Goal: Contribute content: Add original content to the website for others to see

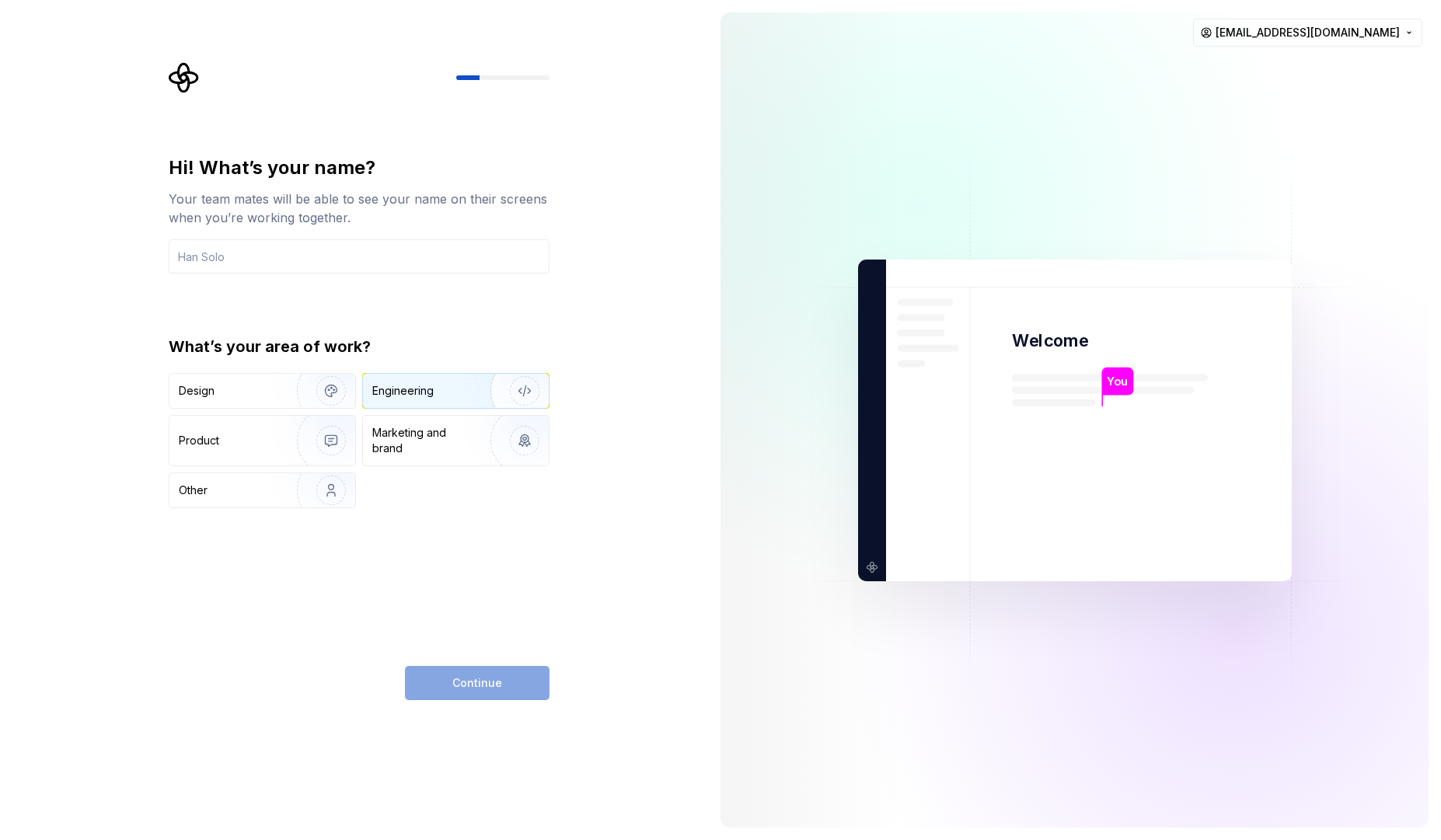
click at [451, 388] on div "Engineering" at bounding box center [434, 391] width 123 height 16
click at [471, 677] on div "Continue" at bounding box center [477, 684] width 145 height 35
click at [291, 260] on input "text" at bounding box center [359, 257] width 381 height 35
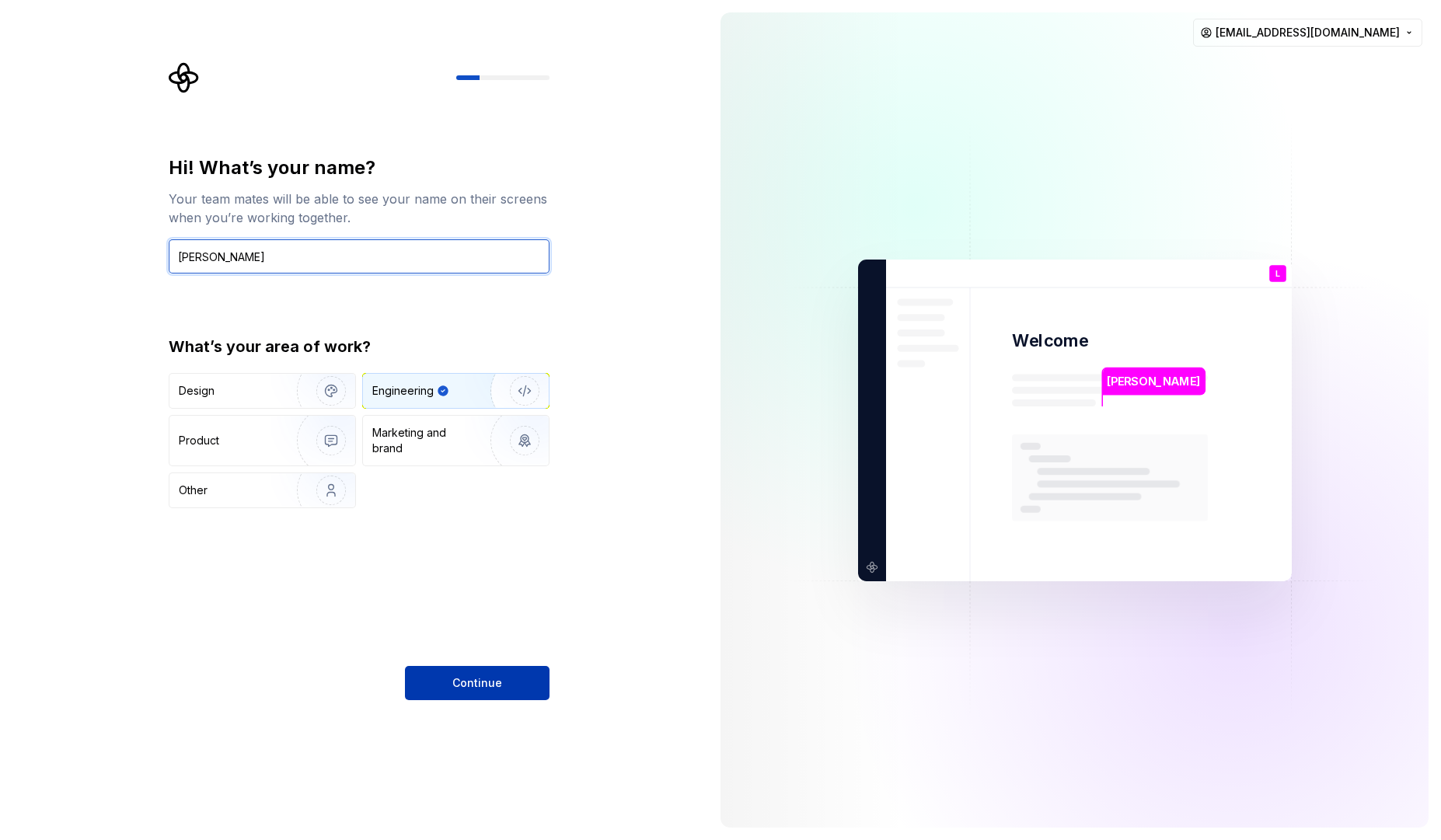
type input "Liviu Diaconu"
click at [486, 689] on span "Continue" at bounding box center [477, 684] width 50 height 16
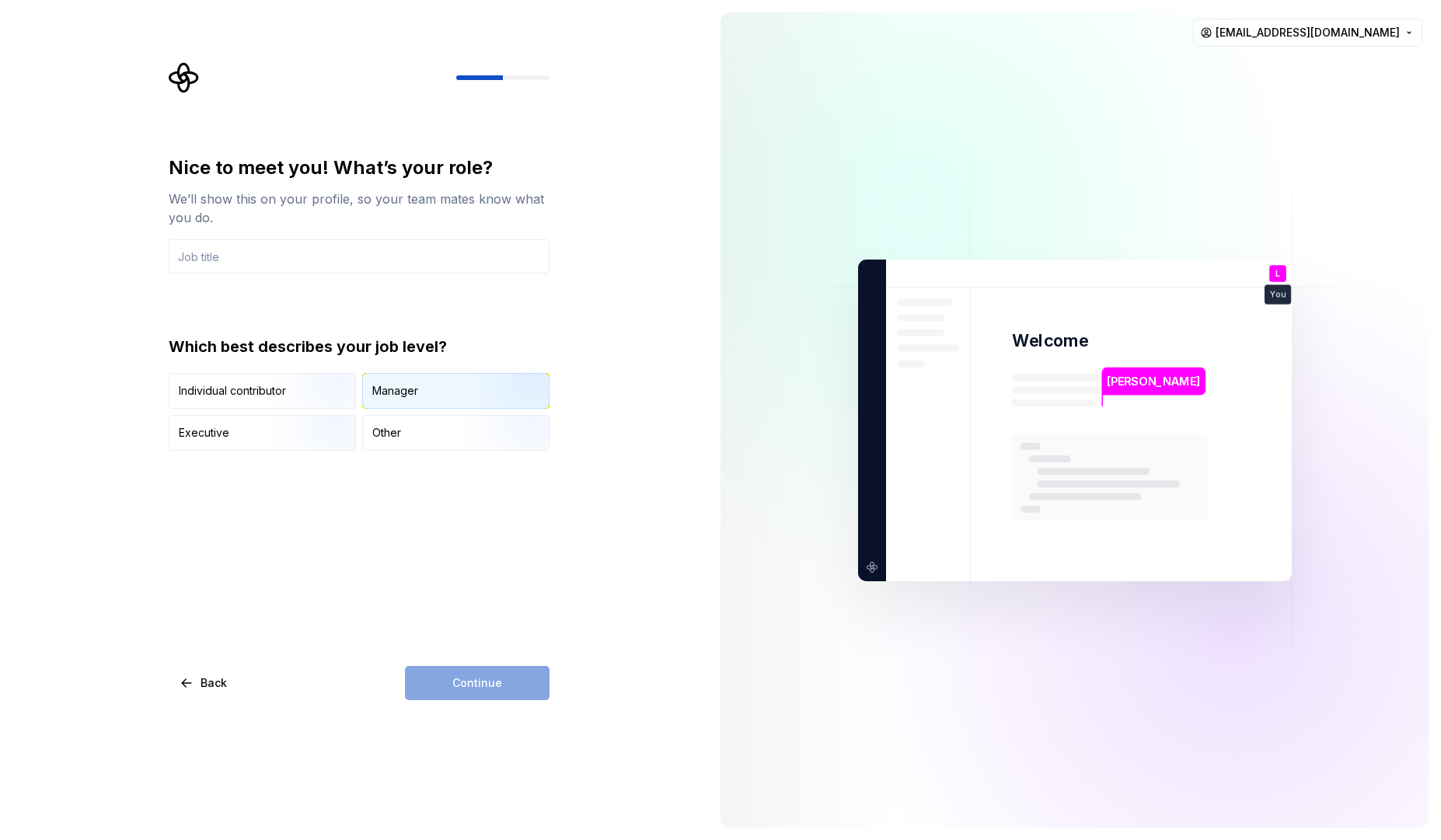
click at [412, 391] on div "Manager" at bounding box center [395, 391] width 46 height 16
click at [268, 262] on input "text" at bounding box center [359, 257] width 381 height 35
type input "Developer"
click at [488, 676] on span "Continue" at bounding box center [477, 684] width 50 height 16
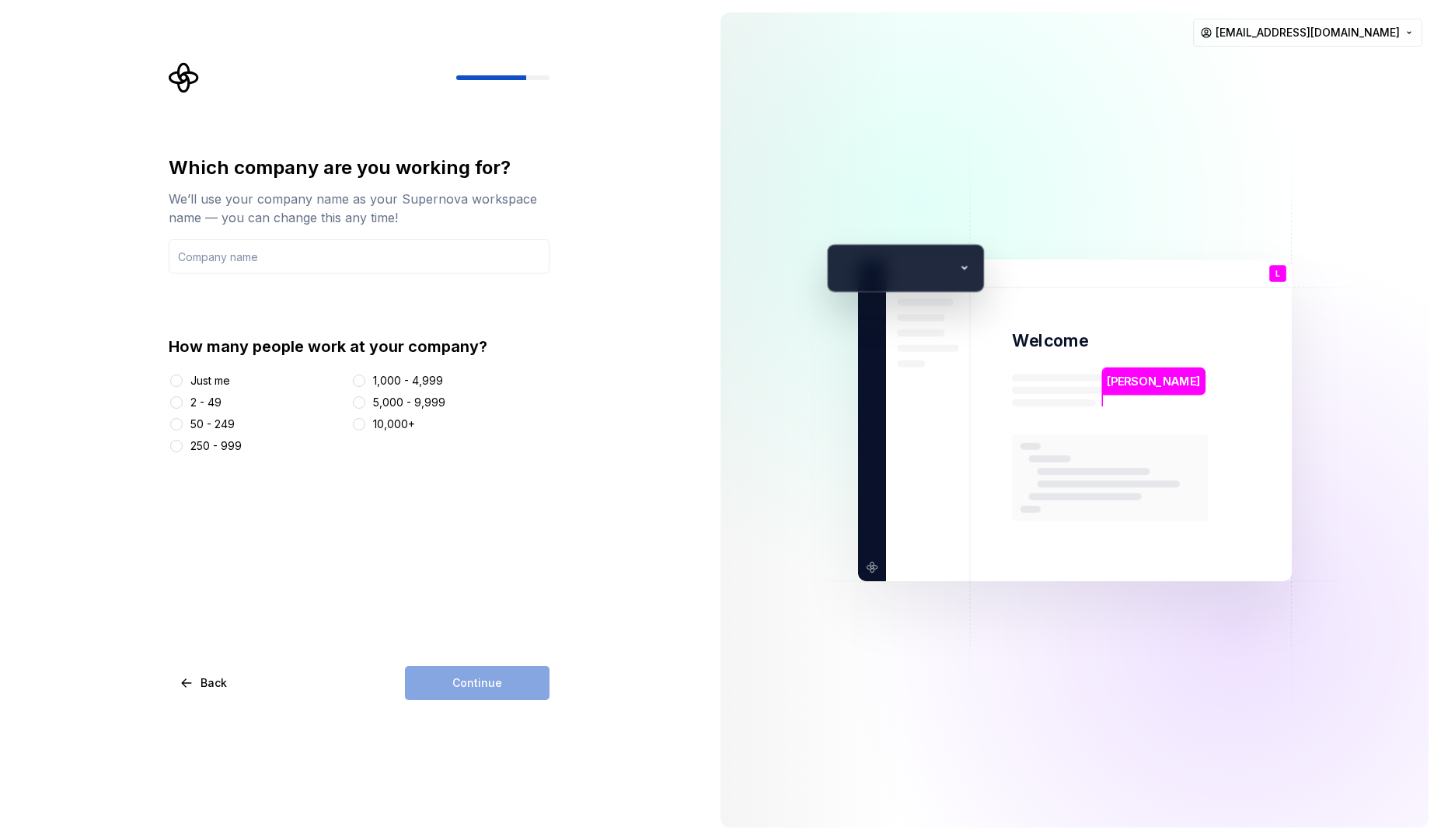
click at [198, 381] on div "Just me" at bounding box center [210, 381] width 39 height 16
click at [182, 381] on button "Just me" at bounding box center [177, 381] width 13 height 13
click at [234, 252] on input "text" at bounding box center [359, 257] width 381 height 35
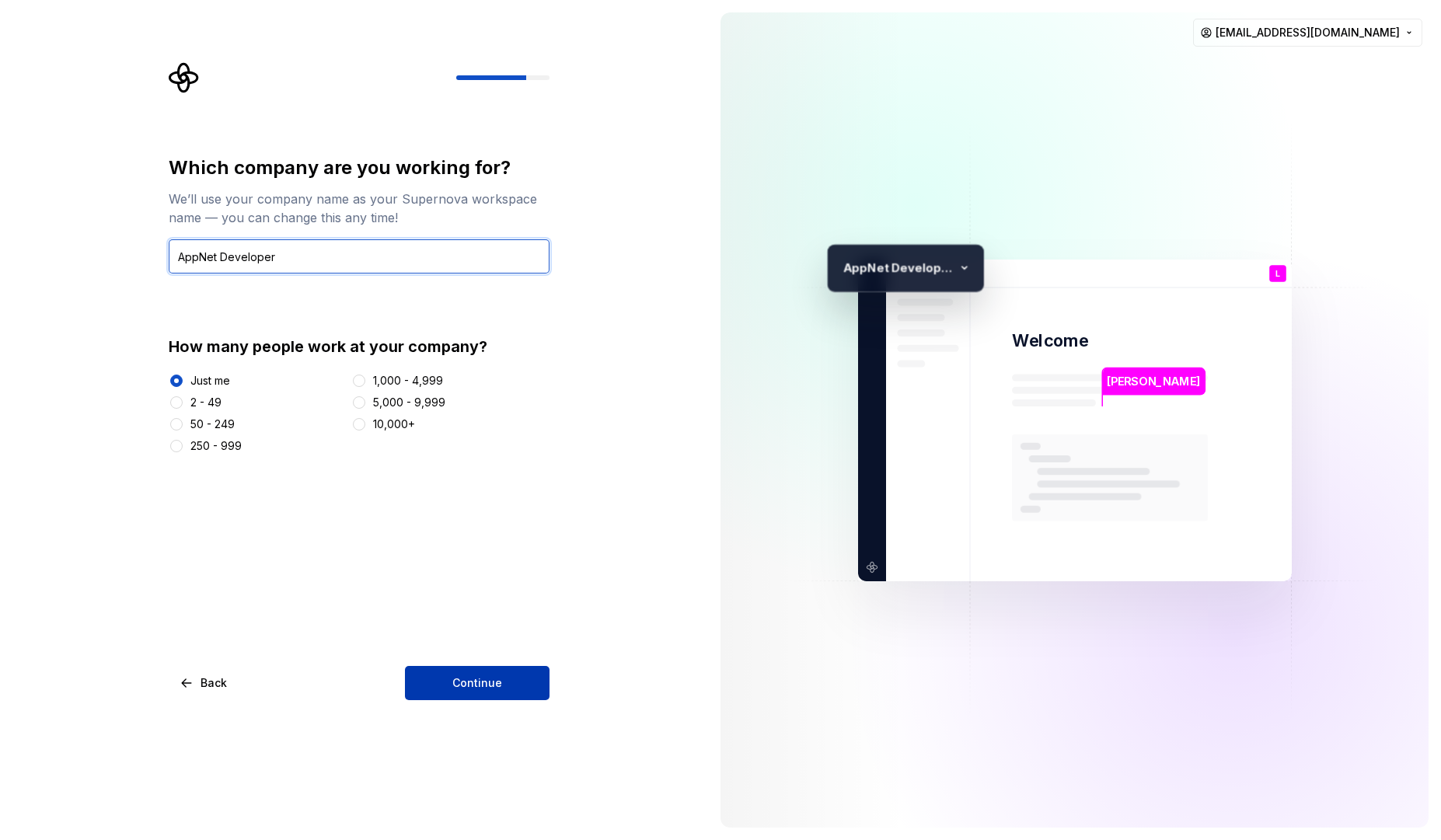
type input "AppNet Developer"
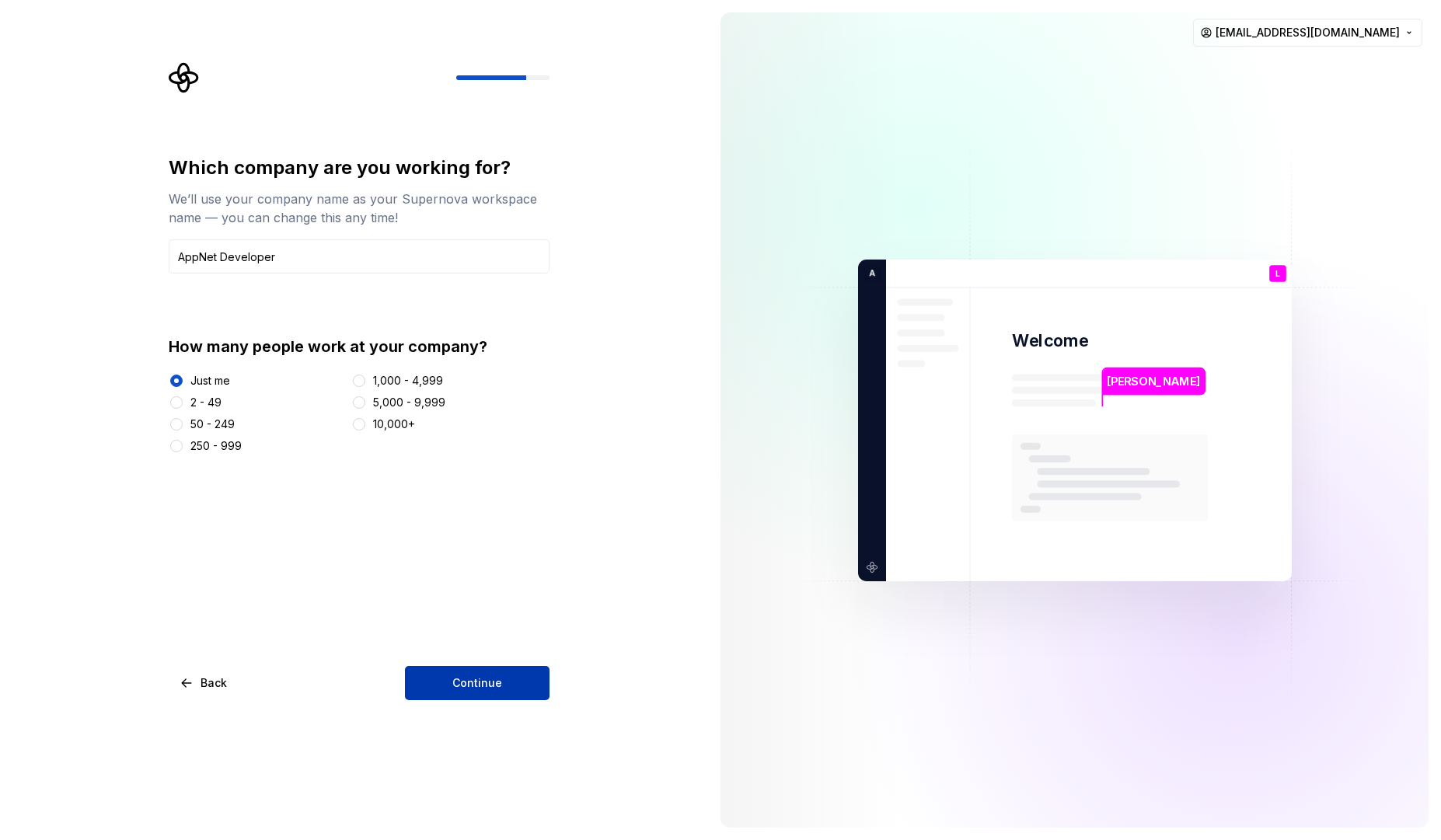
click at [488, 684] on span "Continue" at bounding box center [477, 684] width 50 height 16
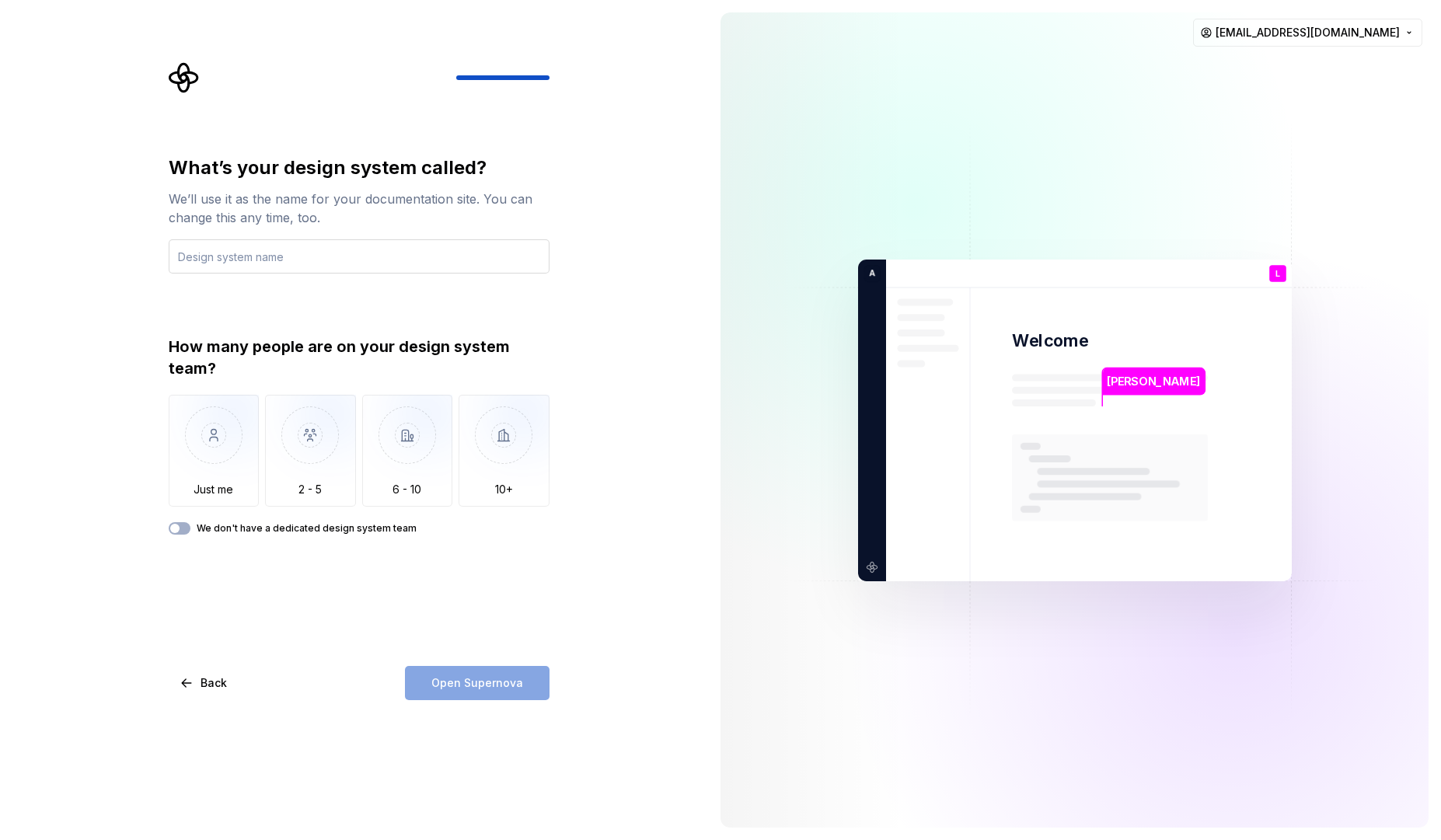
click at [286, 262] on input "text" at bounding box center [359, 257] width 381 height 35
click at [233, 473] on img "button" at bounding box center [214, 447] width 91 height 105
click at [251, 262] on input "text" at bounding box center [359, 257] width 381 height 35
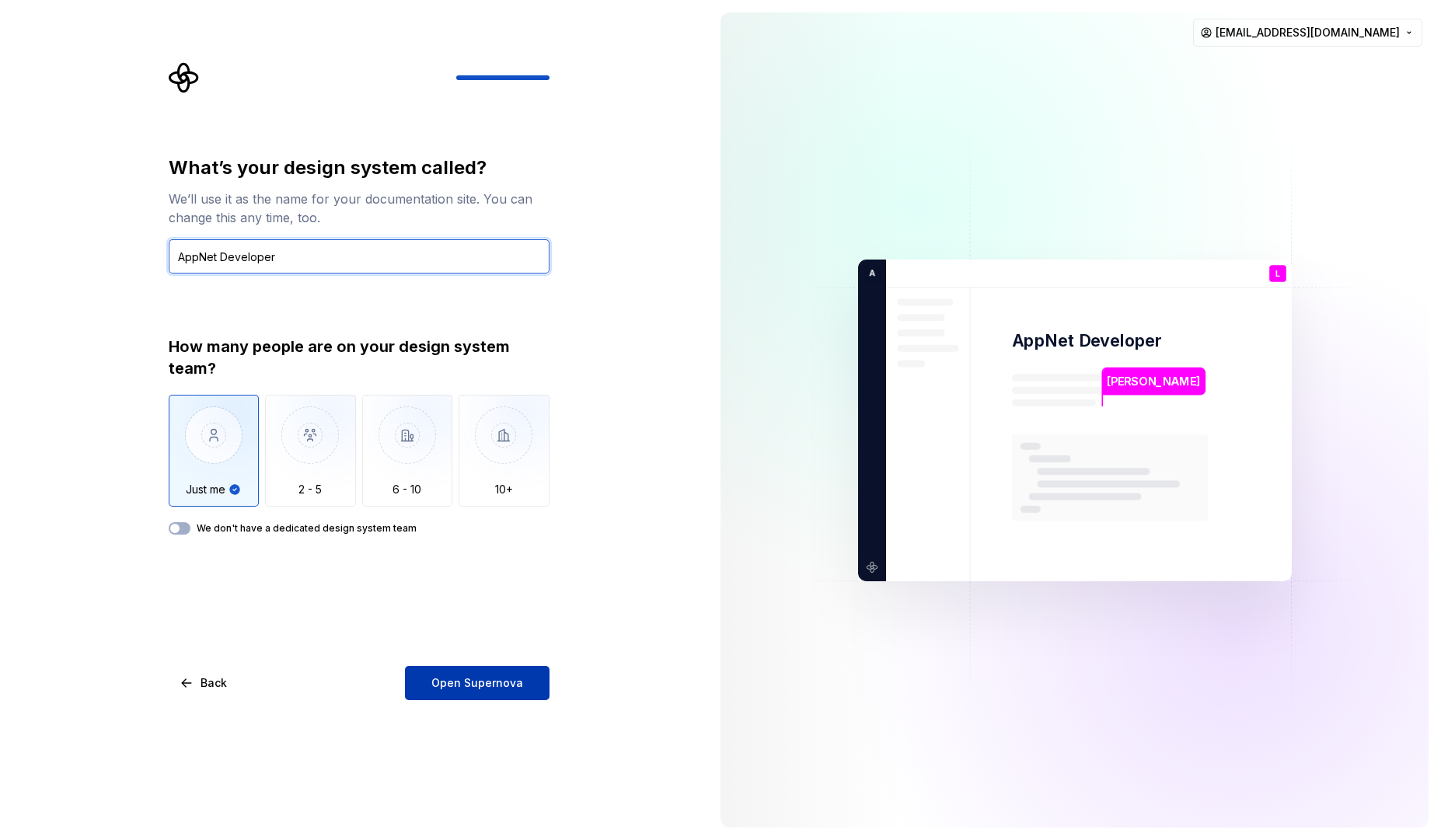
type input "AppNet Developer"
click at [499, 691] on button "Open Supernova" at bounding box center [477, 684] width 145 height 35
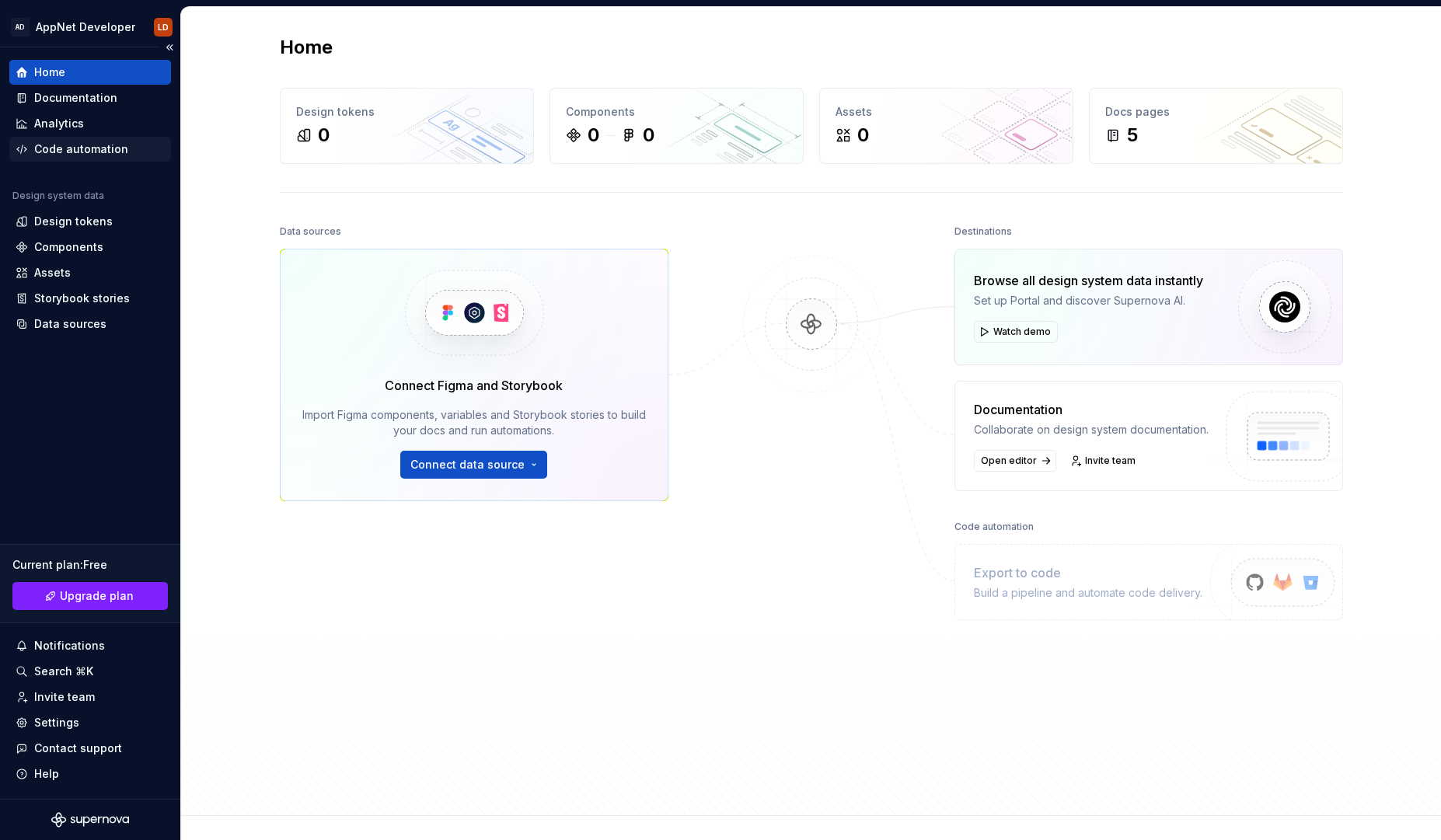
click at [79, 152] on div "Code automation" at bounding box center [82, 149] width 94 height 16
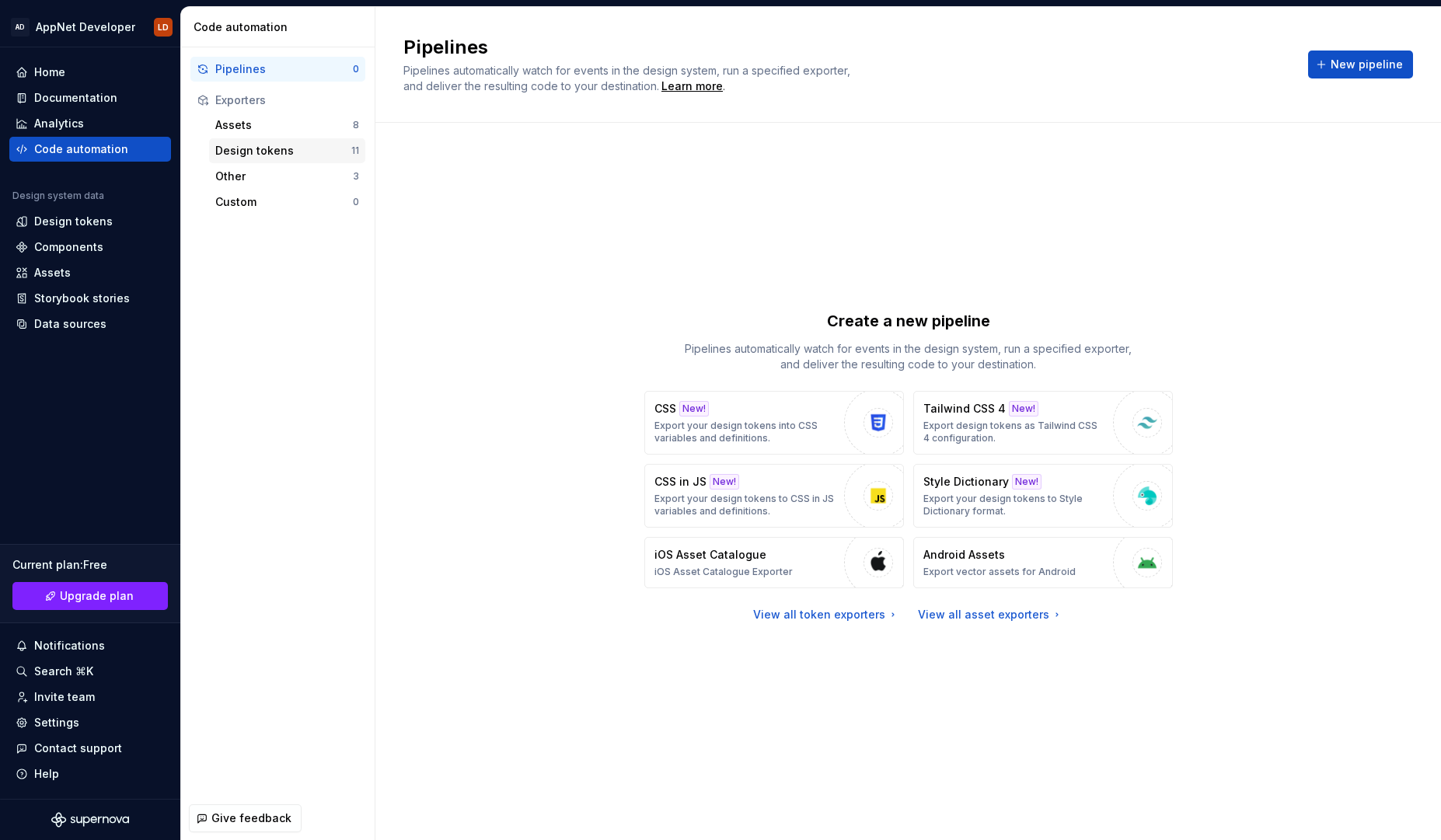
click at [270, 151] on div "Design tokens" at bounding box center [283, 151] width 136 height 16
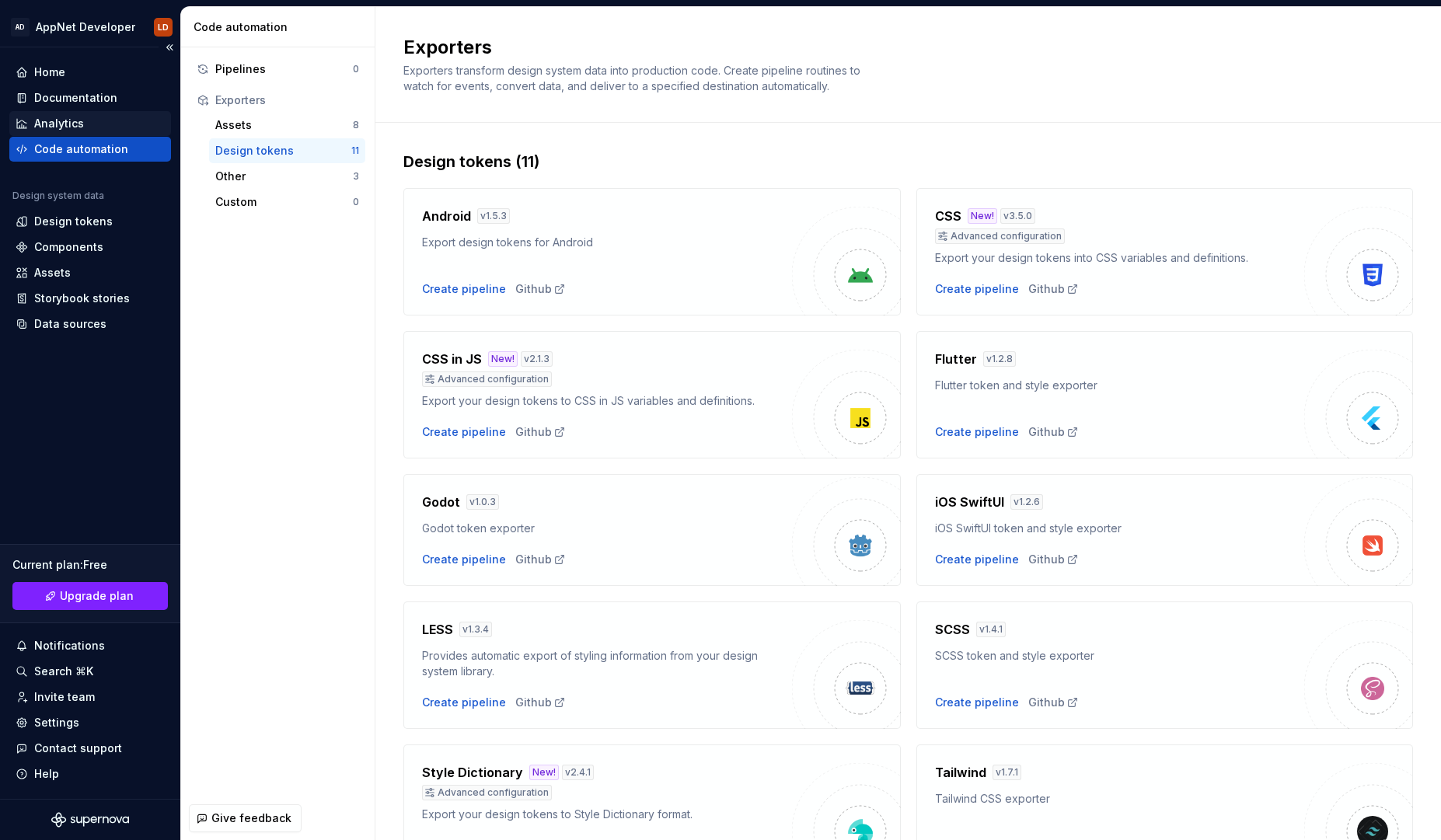
click at [64, 120] on div "Analytics" at bounding box center [59, 123] width 50 height 16
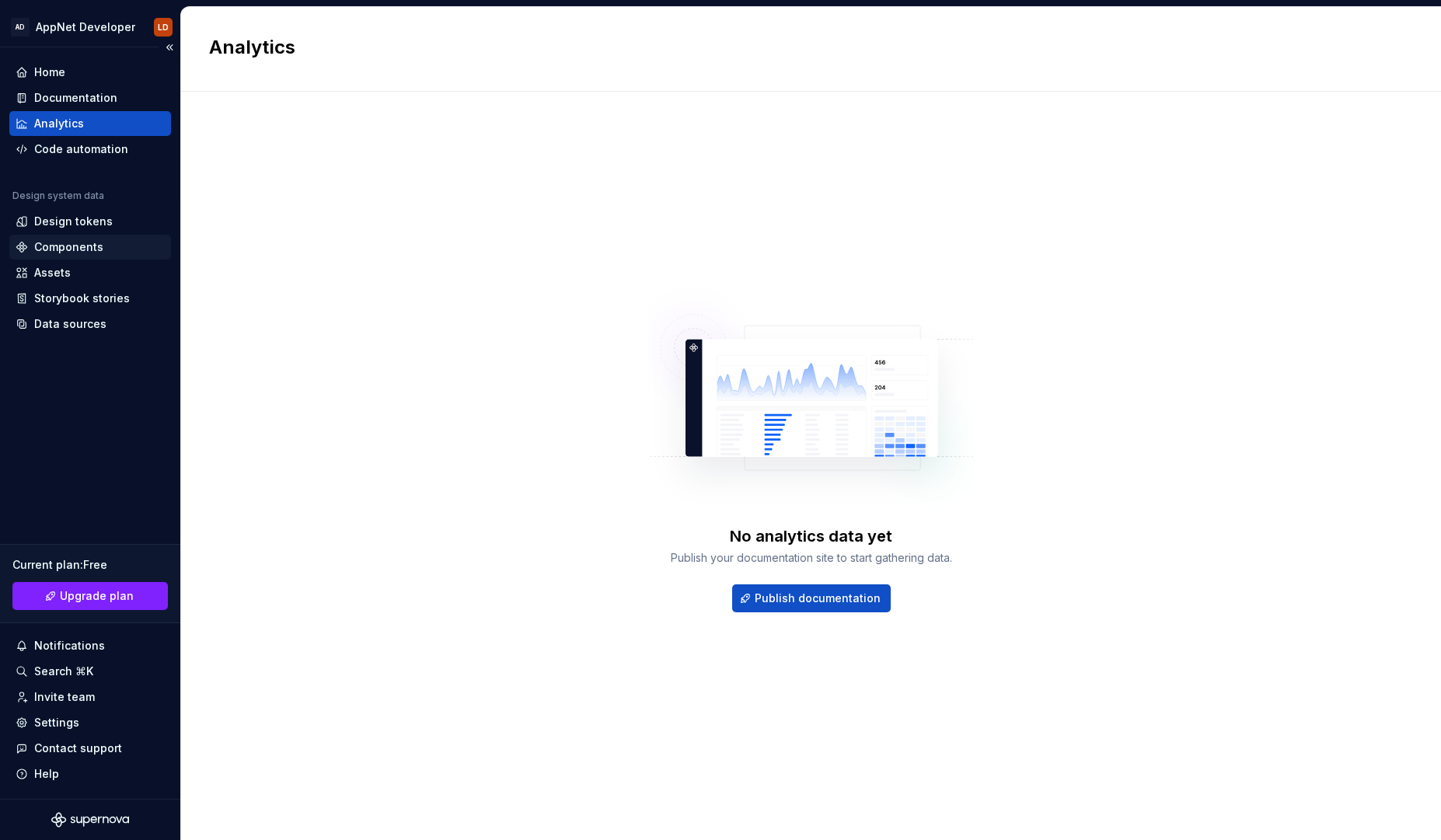
click at [87, 249] on div "Components" at bounding box center [69, 248] width 69 height 16
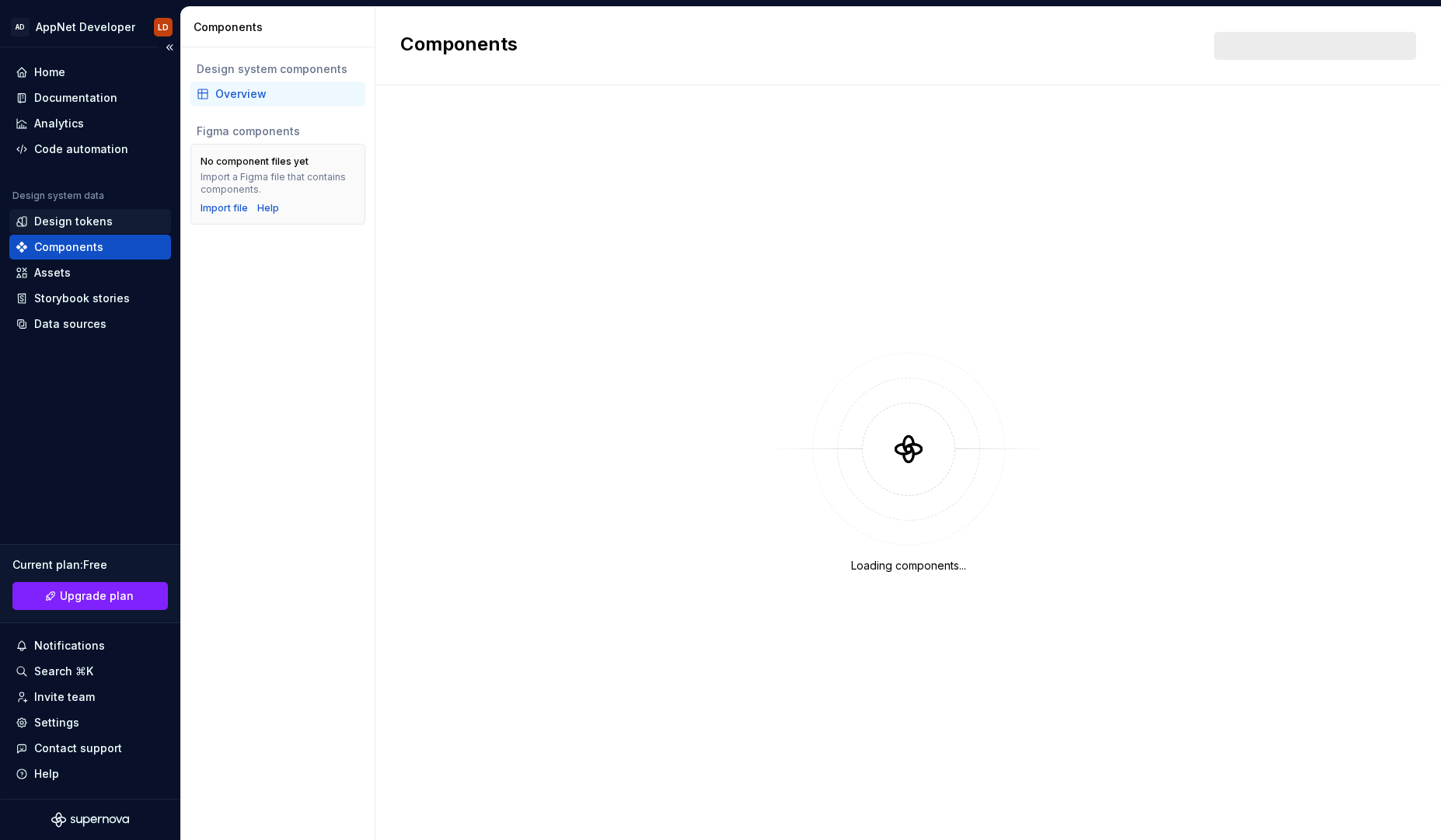
click at [79, 218] on div "Design tokens" at bounding box center [74, 222] width 79 height 16
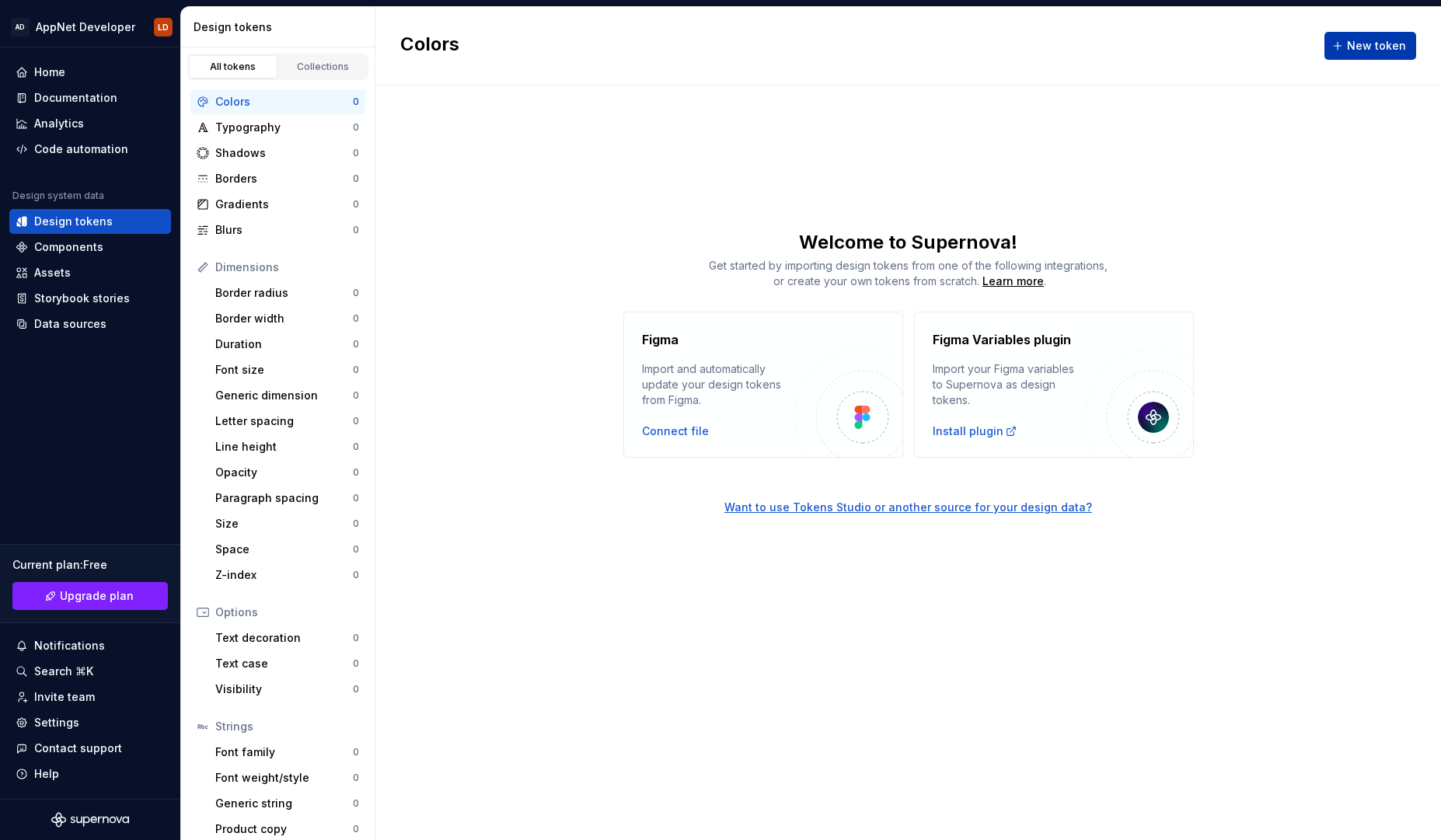
click at [1376, 49] on span "New token" at bounding box center [1376, 46] width 59 height 16
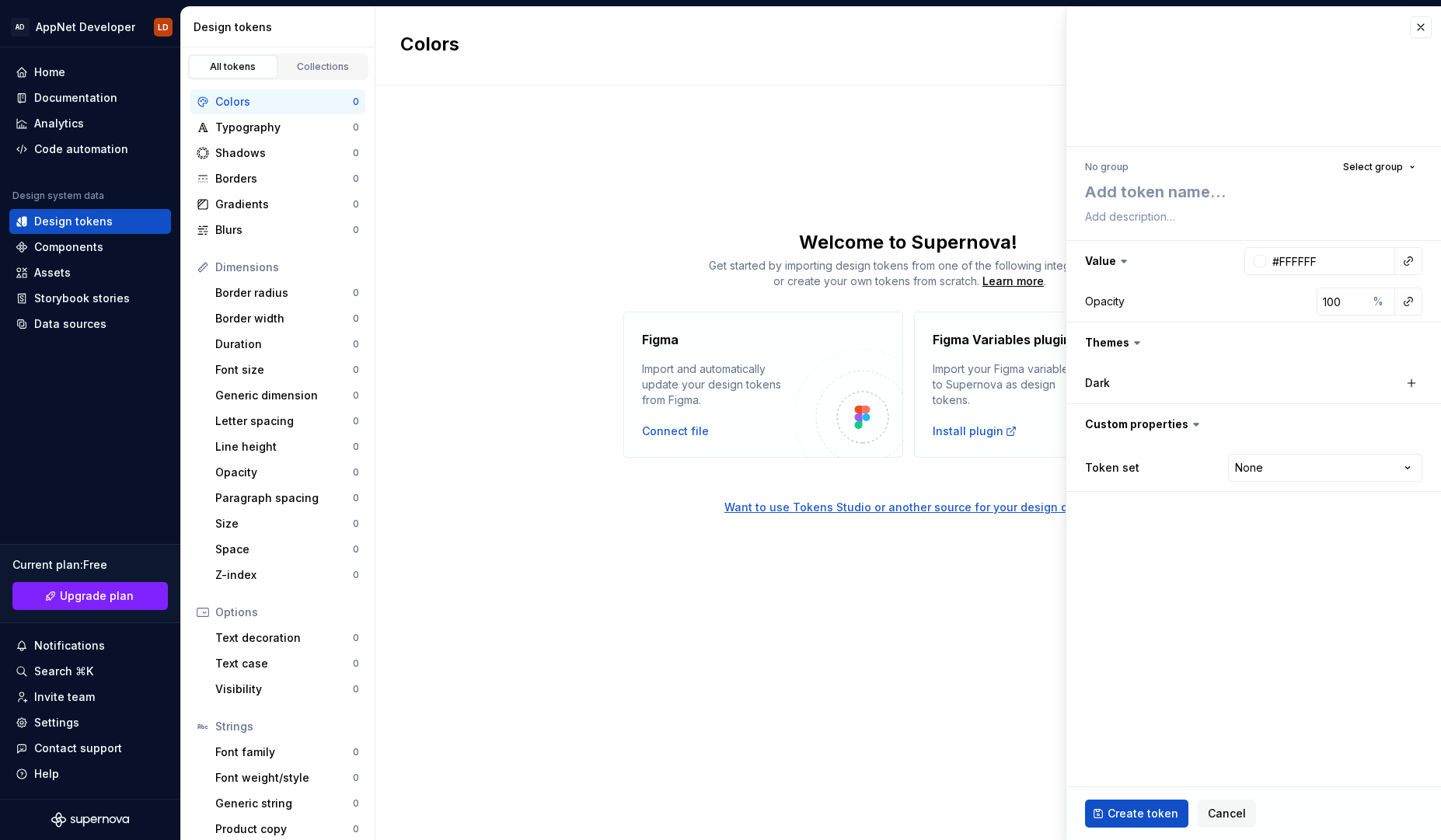
type textarea "*"
click at [1168, 185] on textarea at bounding box center [1250, 193] width 337 height 28
type textarea "t"
type textarea "*"
type textarea "te"
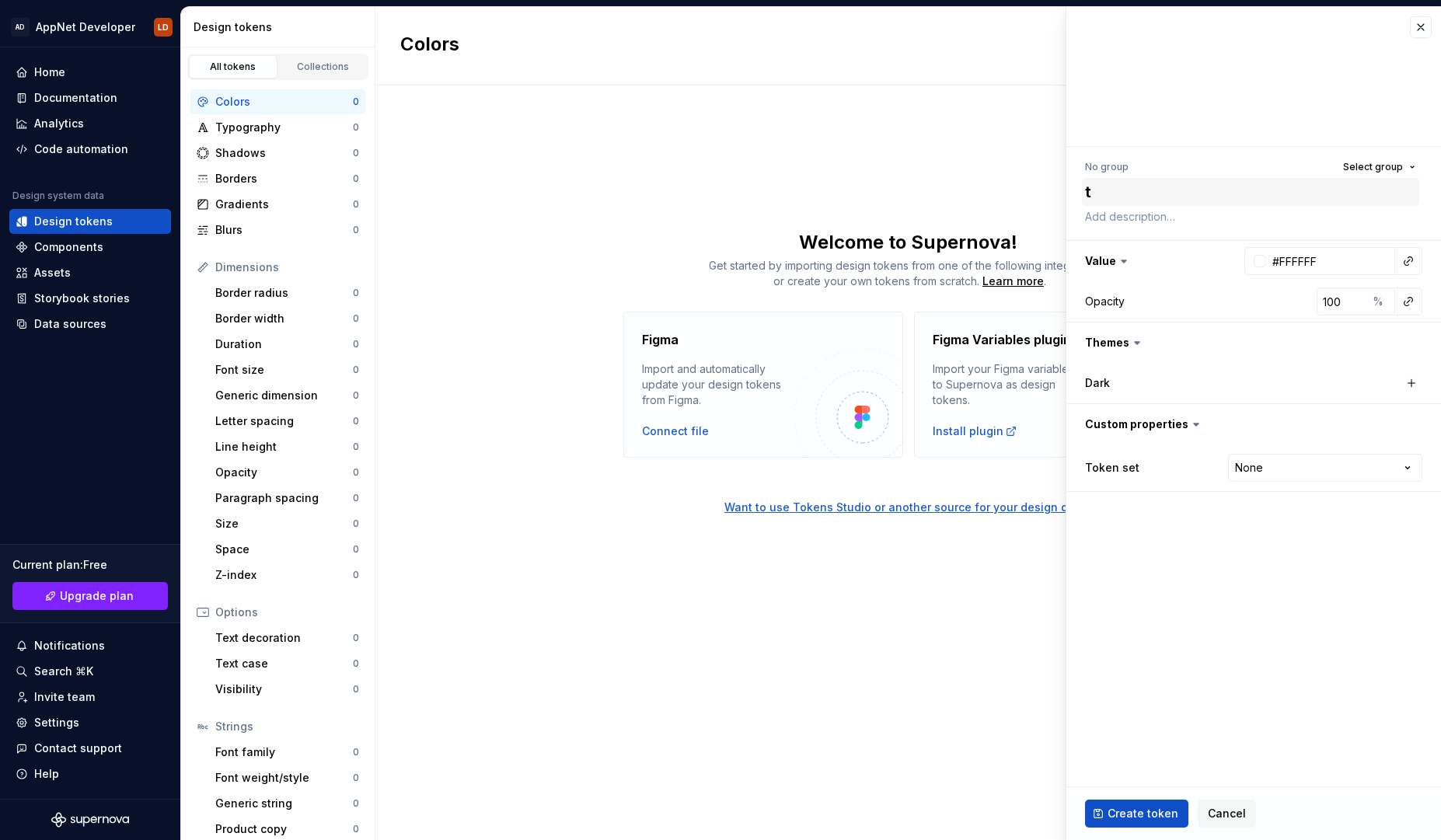
type textarea "*"
type textarea "tes"
type textarea "*"
type textarea "test"
type textarea "*"
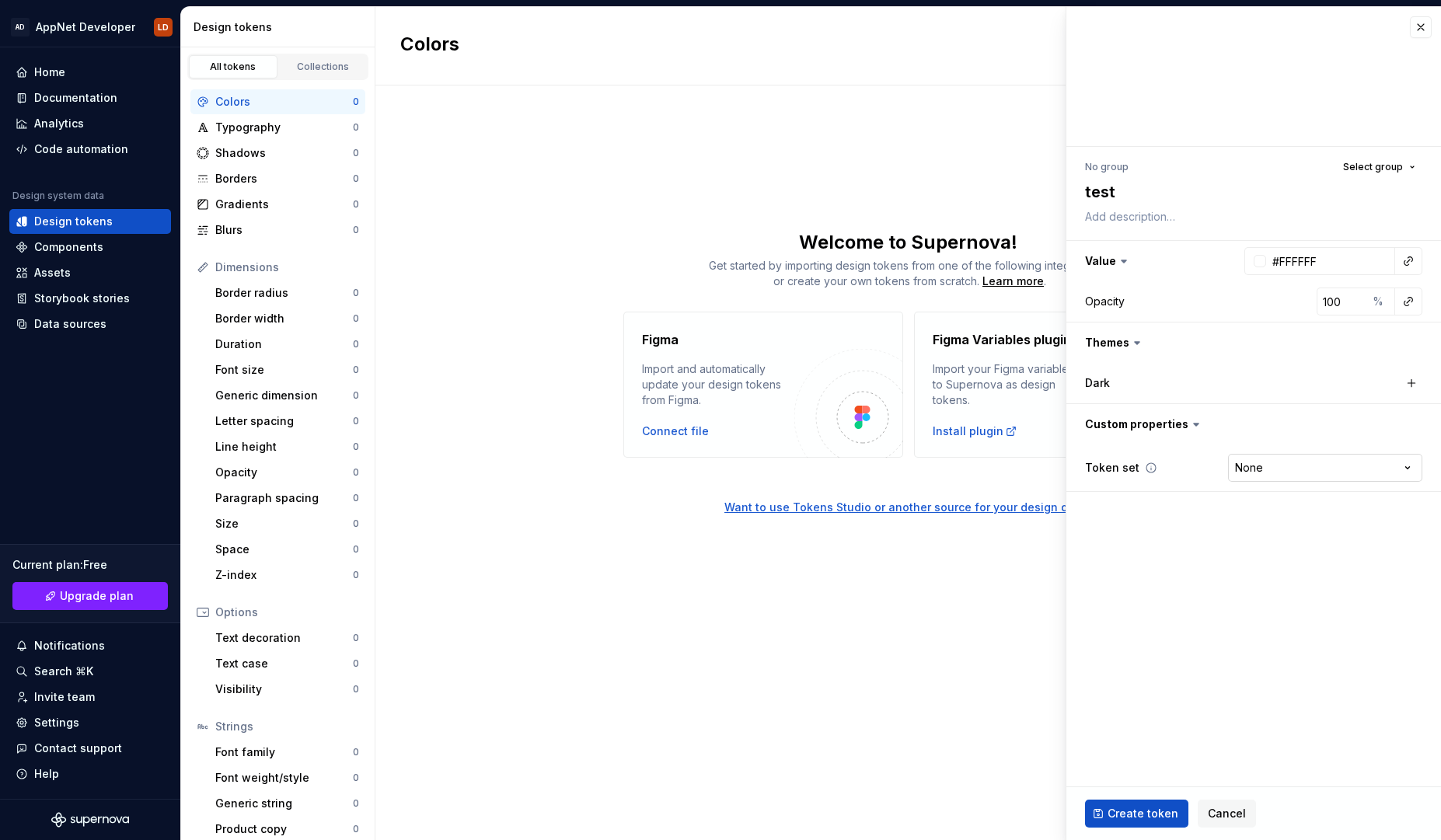
type textarea "test"
click at [1351, 475] on html "Texto original Valora esta traducción Tu opinión servirá para ayudar a mejorar …" at bounding box center [720, 420] width 1441 height 840
click at [1121, 558] on html "Texto original Valora esta traducción Tu opinión servirá para ayudar a mejorar …" at bounding box center [720, 420] width 1441 height 840
click at [1108, 814] on span "Create token" at bounding box center [1143, 814] width 71 height 16
type textarea "*"
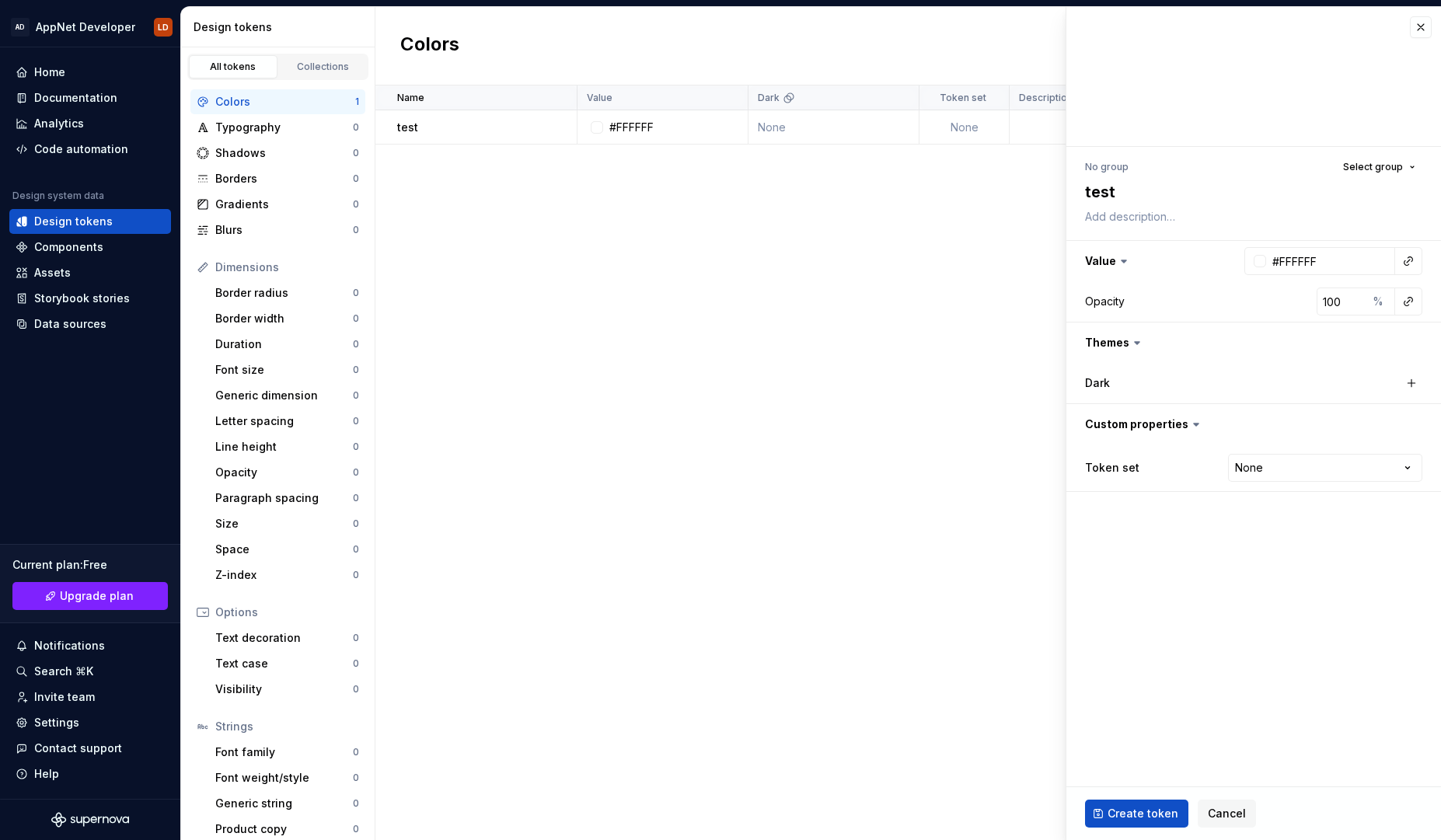
type textarea "*"
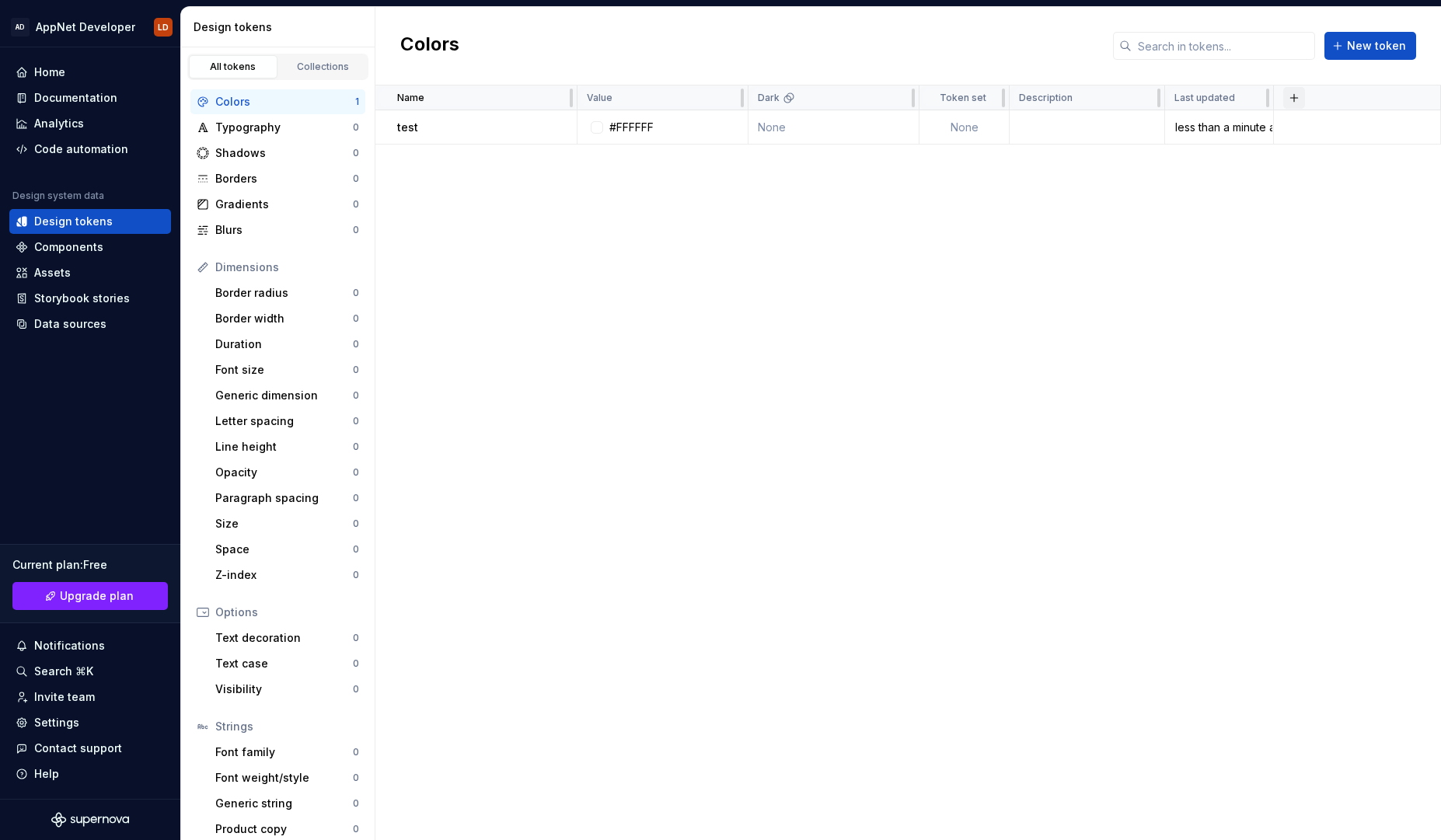
click at [1298, 98] on button "button" at bounding box center [1294, 98] width 22 height 22
click at [1223, 226] on div "Name Value Dark Token set Description Last updated test #FFFFFF None None less …" at bounding box center [908, 463] width 1065 height 755
click at [856, 326] on div "Name Value Dark Token set Description Last updated test #FFFFFF None None less …" at bounding box center [908, 463] width 1065 height 755
click at [80, 819] on icon "Supernova Logo" at bounding box center [90, 820] width 78 height 16
